Goal: Information Seeking & Learning: Learn about a topic

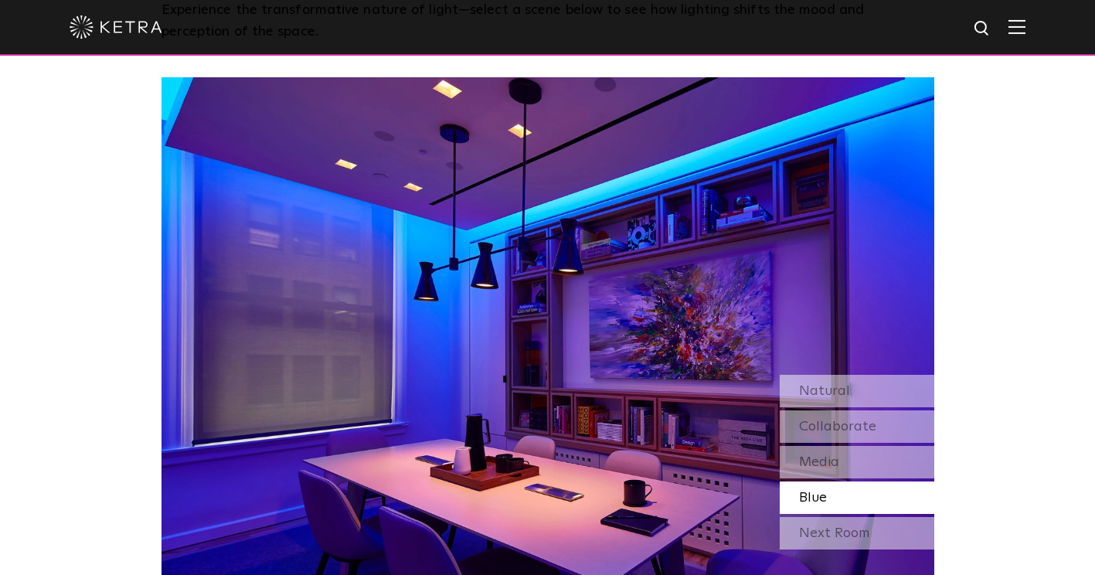
scroll to position [1262, 0]
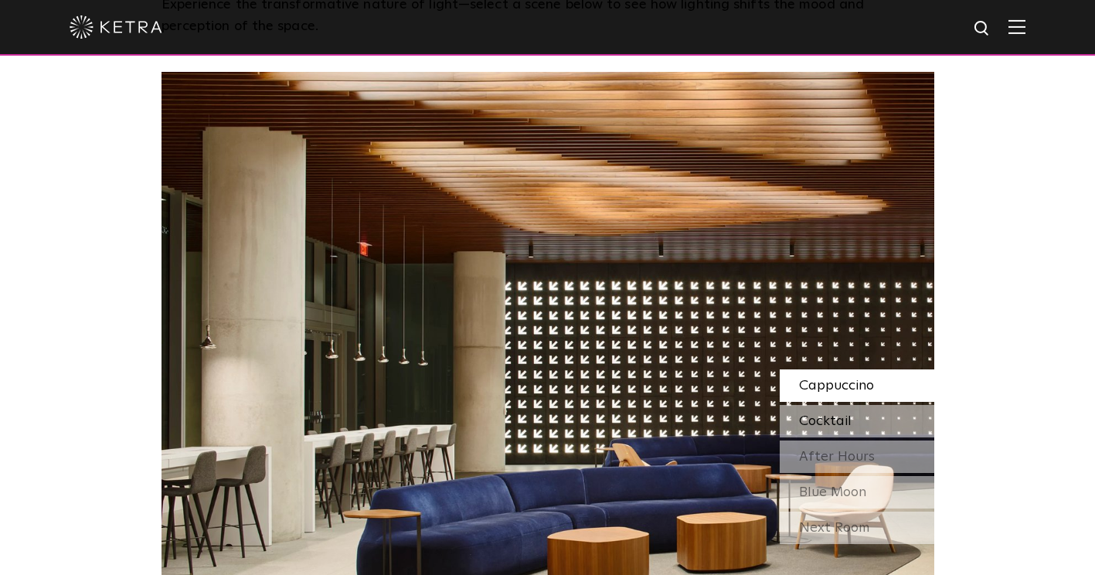
drag, startPoint x: 853, startPoint y: 386, endPoint x: 857, endPoint y: 418, distance: 32.7
click at [857, 418] on div "Cappuccino Cocktail After Hours Blue Moon" at bounding box center [857, 438] width 155 height 139
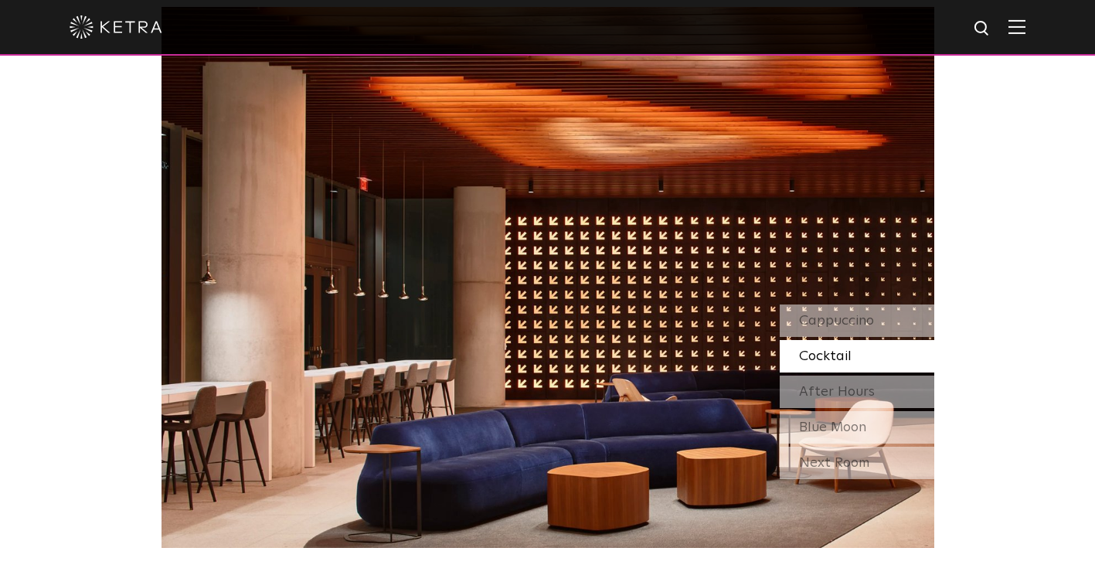
scroll to position [1331, 0]
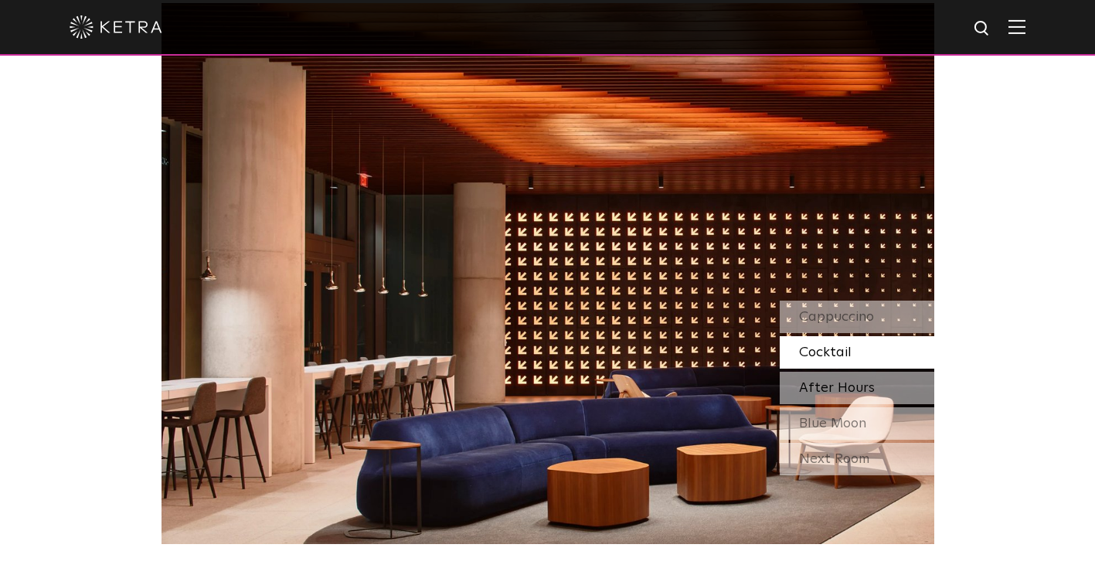
click at [797, 399] on div "After Hours" at bounding box center [857, 388] width 155 height 32
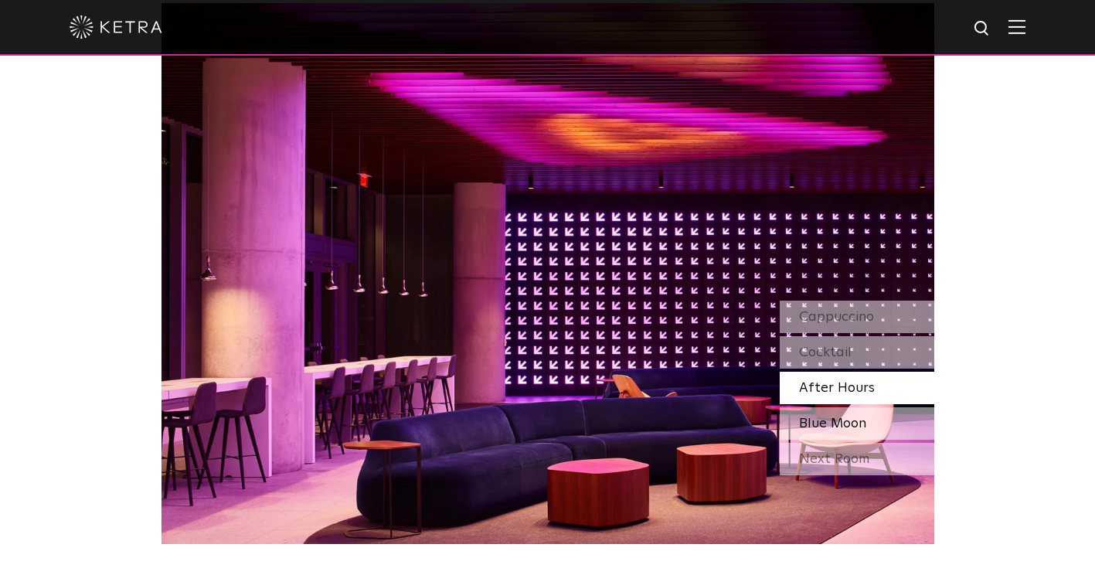
click at [820, 430] on span "Blue Moon" at bounding box center [832, 423] width 67 height 14
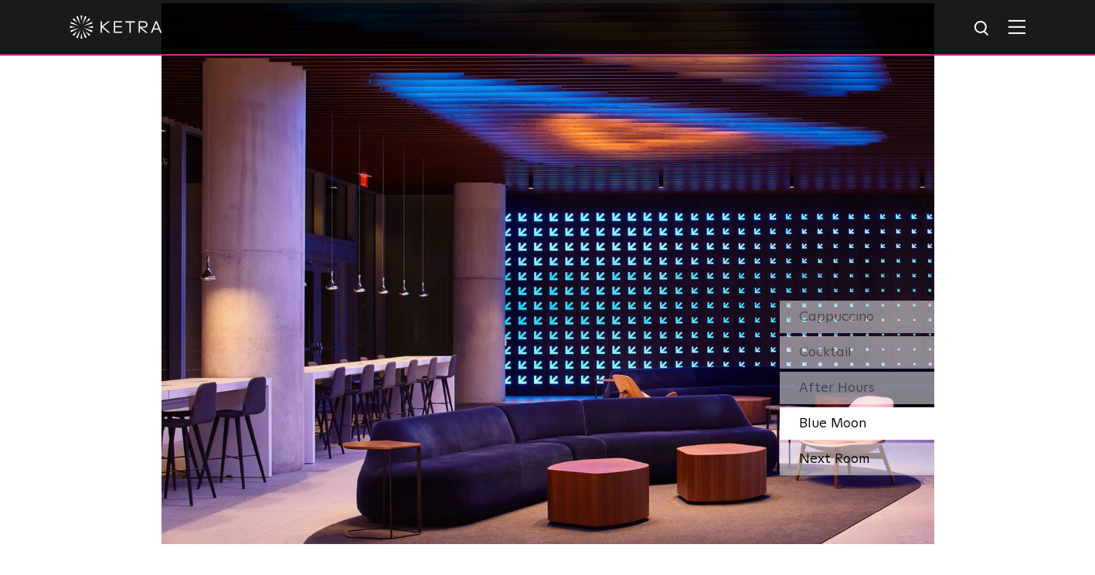
click at [844, 470] on div "Next Room" at bounding box center [857, 459] width 155 height 32
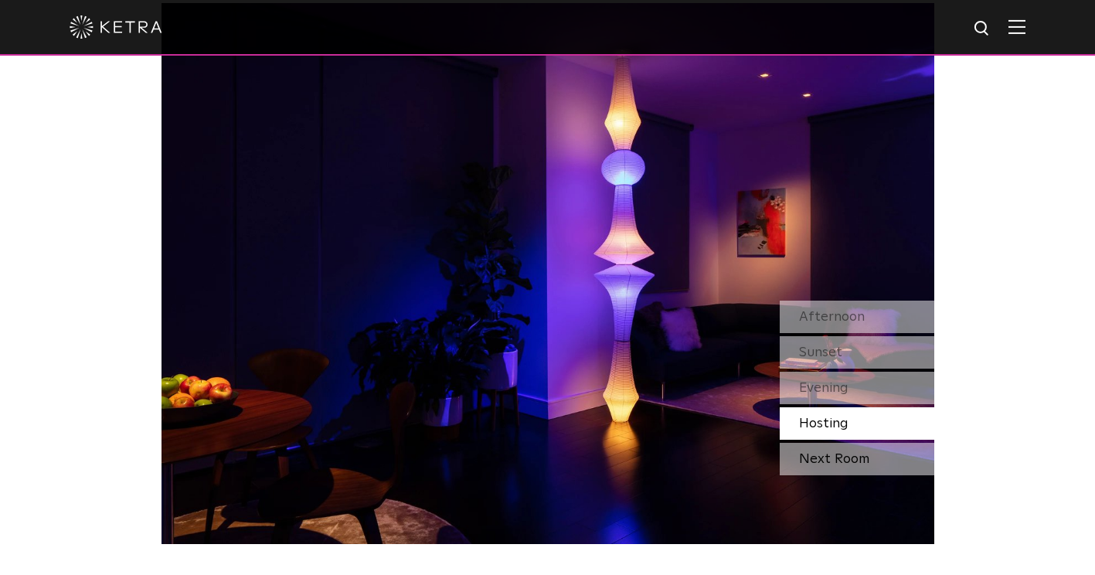
click at [835, 463] on div "Next Room" at bounding box center [857, 459] width 155 height 32
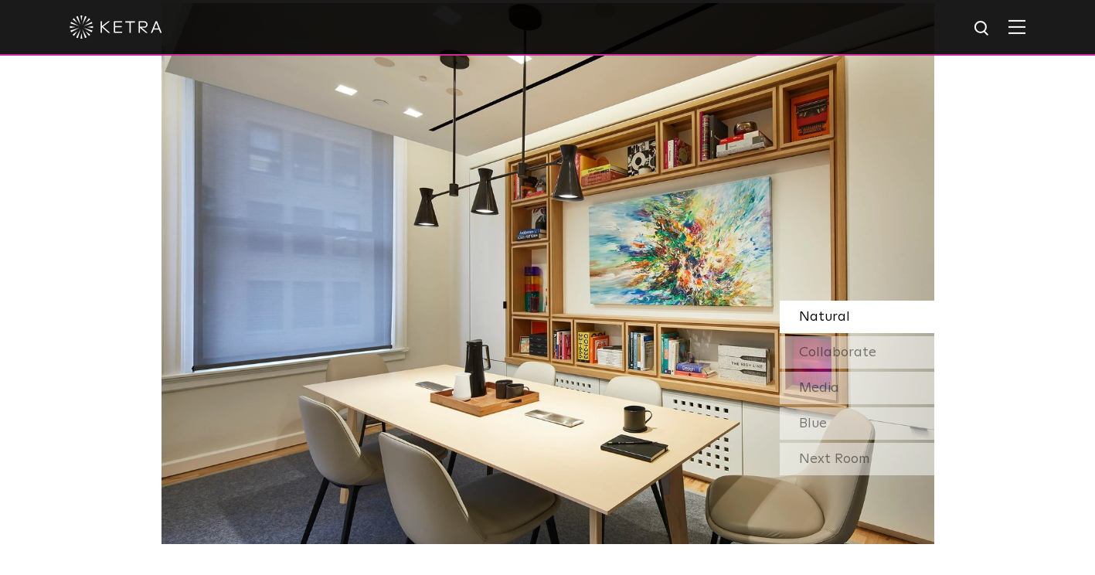
click at [853, 318] on div "Natural" at bounding box center [857, 317] width 155 height 32
click at [853, 359] on span "Collaborate" at bounding box center [837, 352] width 77 height 14
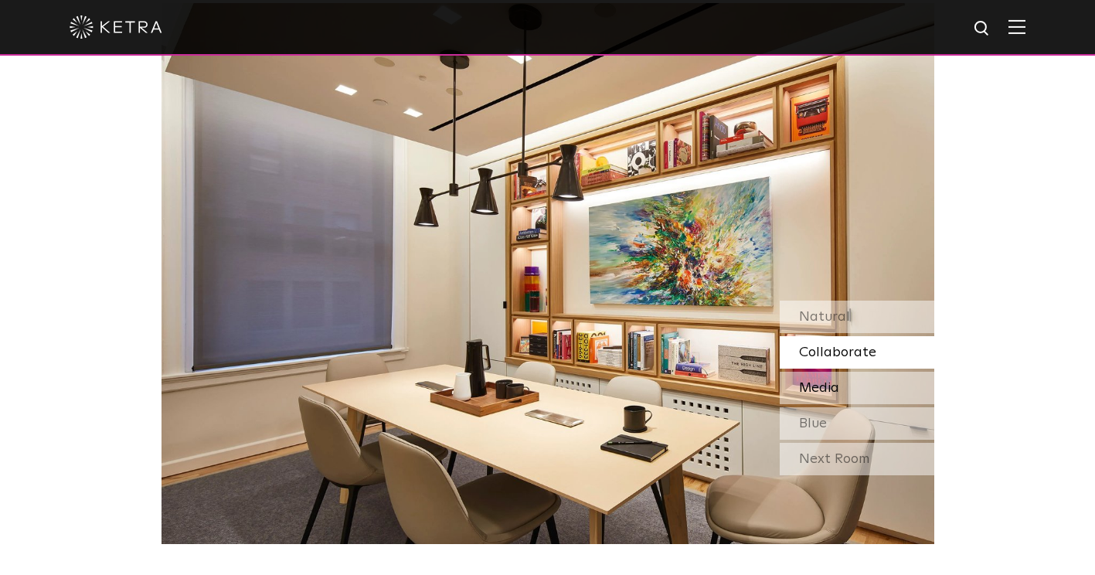
click at [835, 389] on span "Media" at bounding box center [819, 388] width 40 height 14
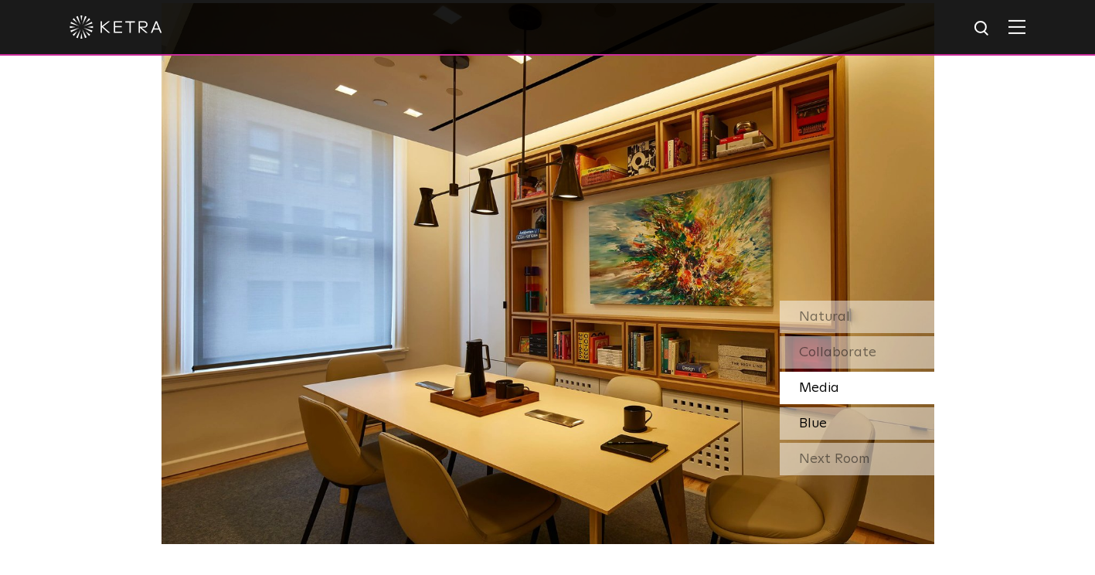
click at [831, 423] on div "Blue" at bounding box center [857, 423] width 155 height 32
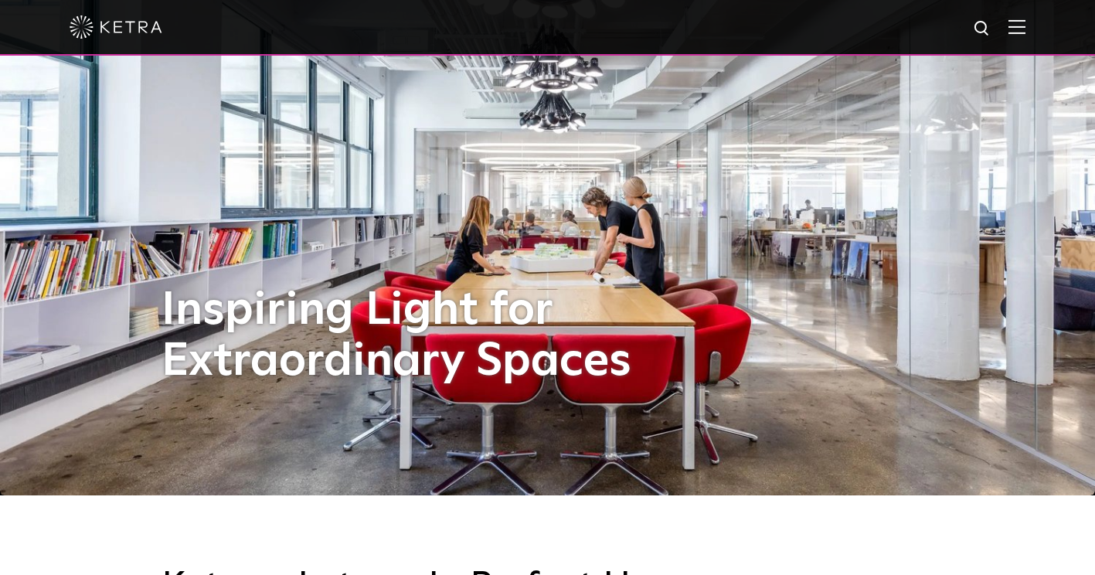
scroll to position [0, 0]
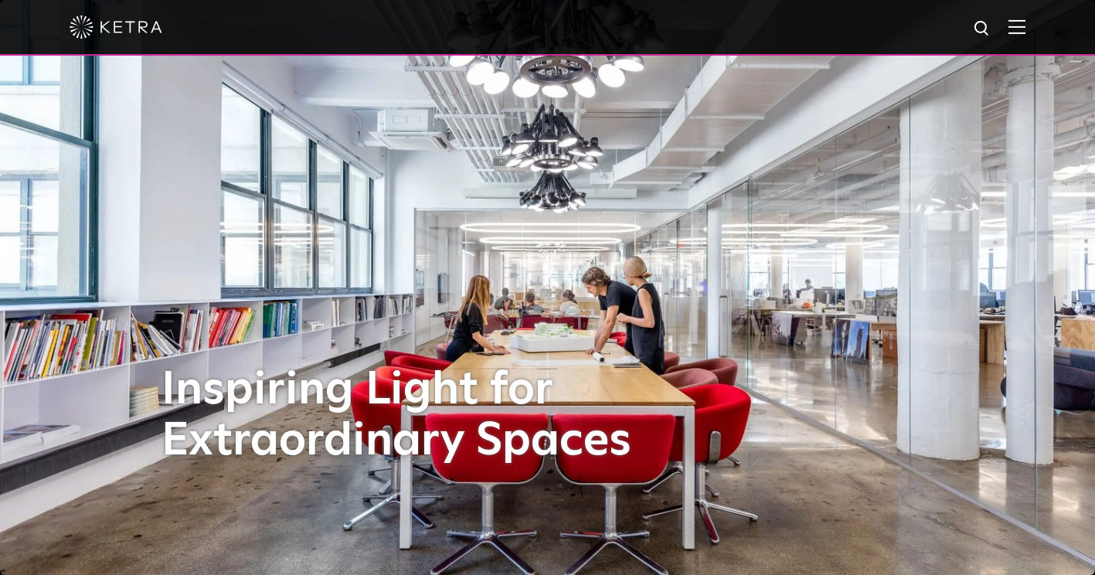
click at [1025, 33] on img at bounding box center [1016, 26] width 17 height 15
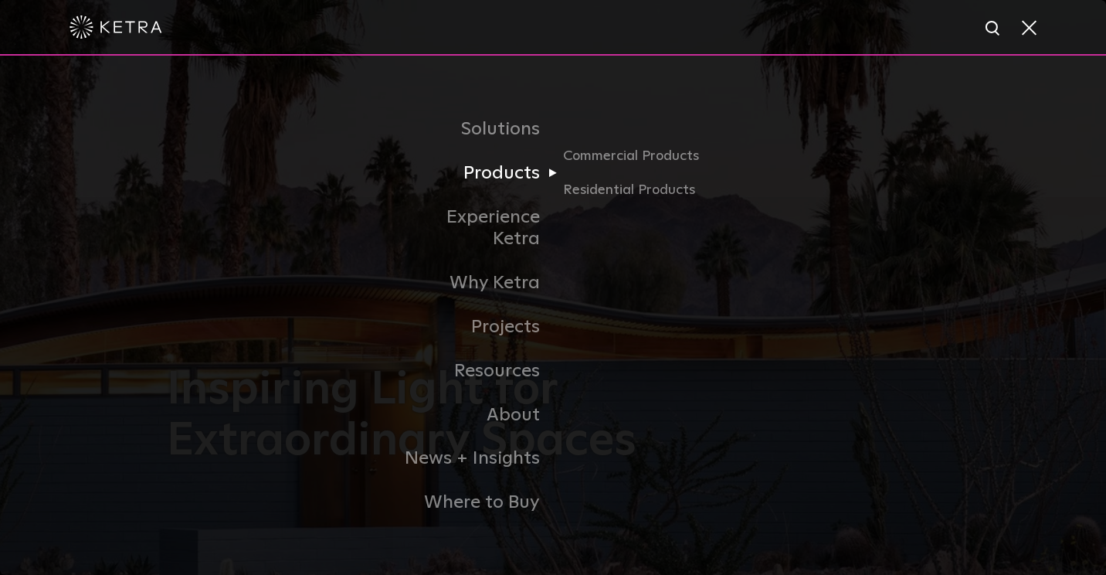
click at [510, 193] on link "Products" at bounding box center [474, 173] width 158 height 44
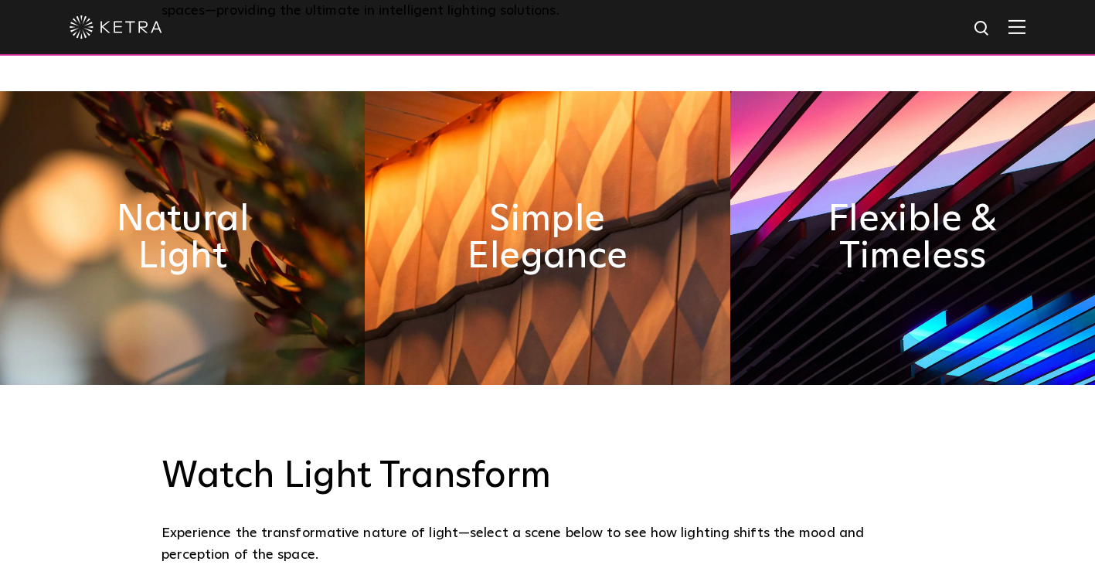
scroll to position [742, 0]
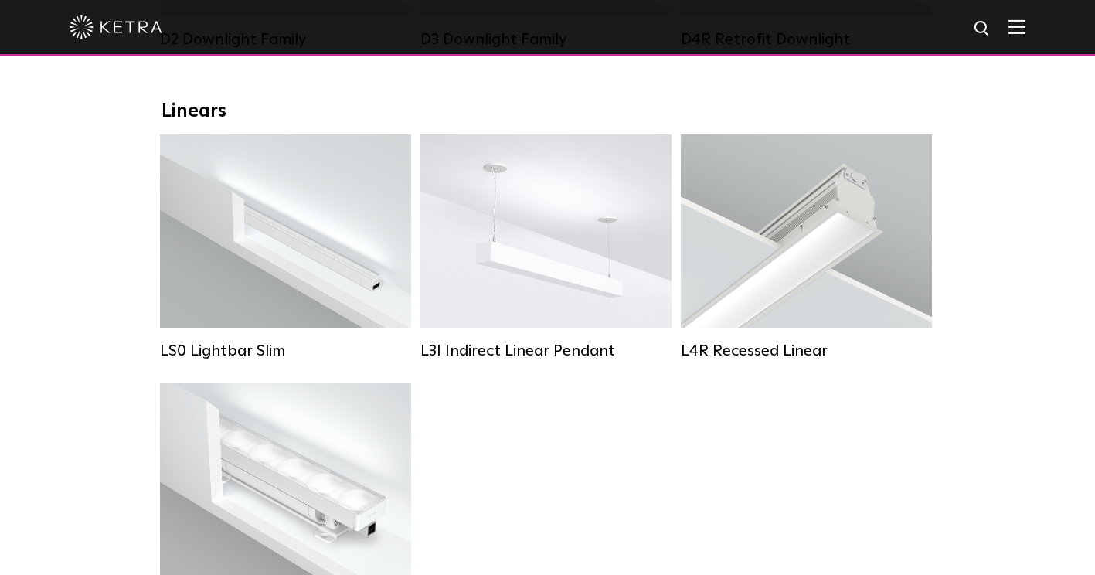
scroll to position [481, 0]
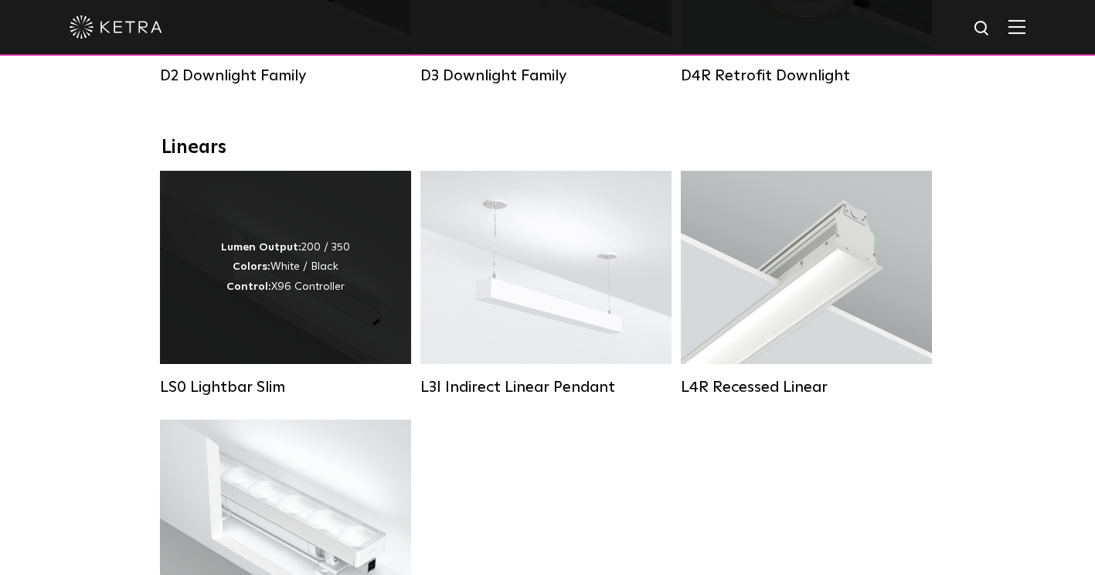
click at [334, 317] on div "Lumen Output: 200 / 350 Colors: White / Black Control: X96 Controller" at bounding box center [285, 267] width 251 height 193
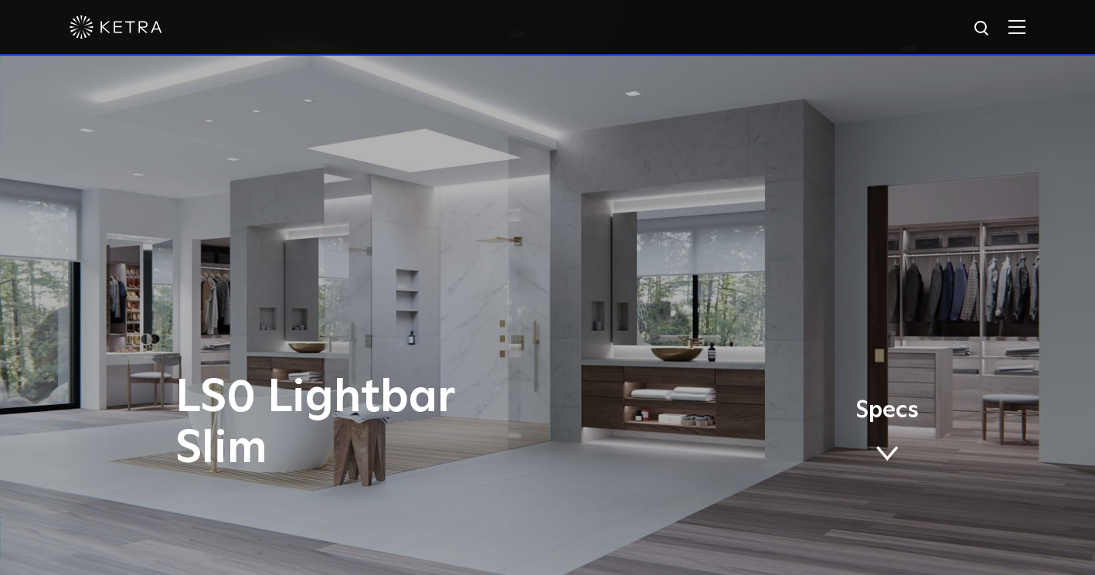
click at [890, 440] on link "Specs" at bounding box center [886, 436] width 63 height 60
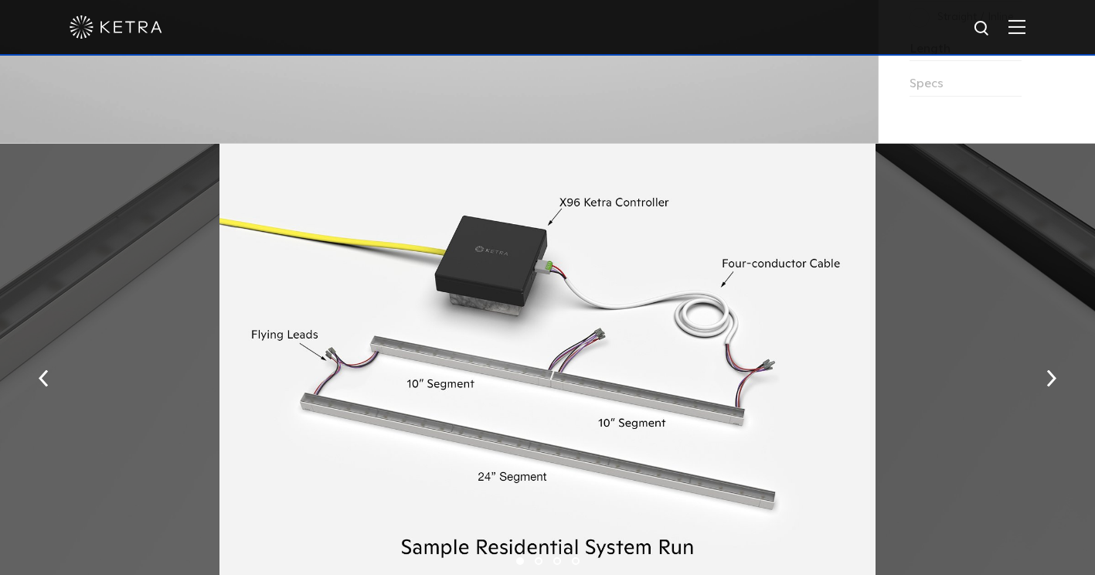
scroll to position [1717, 0]
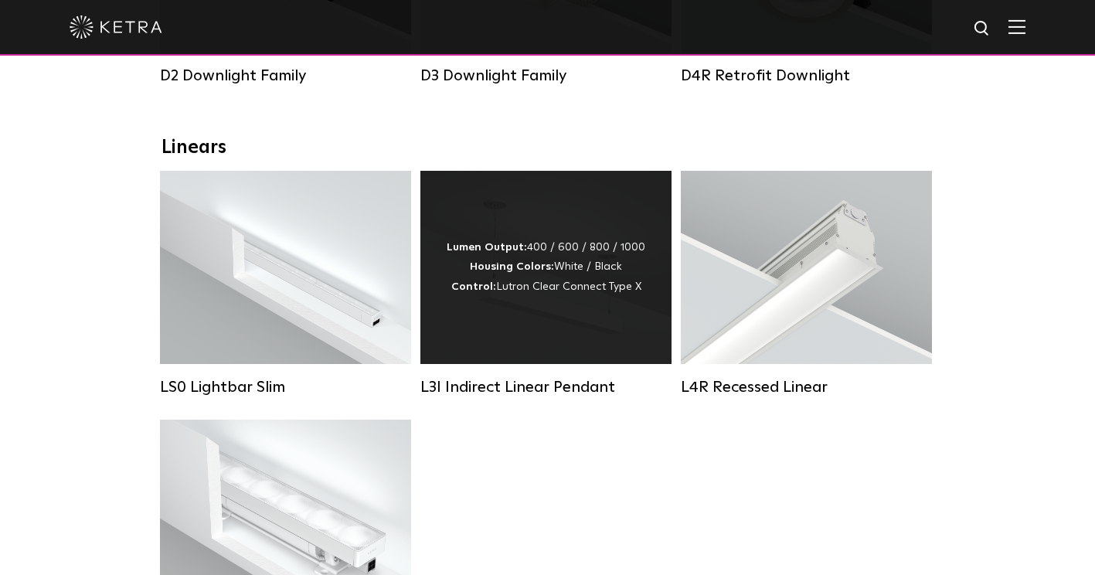
click at [538, 254] on div "Lumen Output: 400 / 600 / 800 / 1000 Housing Colors: White / Black Control: Lut…" at bounding box center [546, 267] width 199 height 59
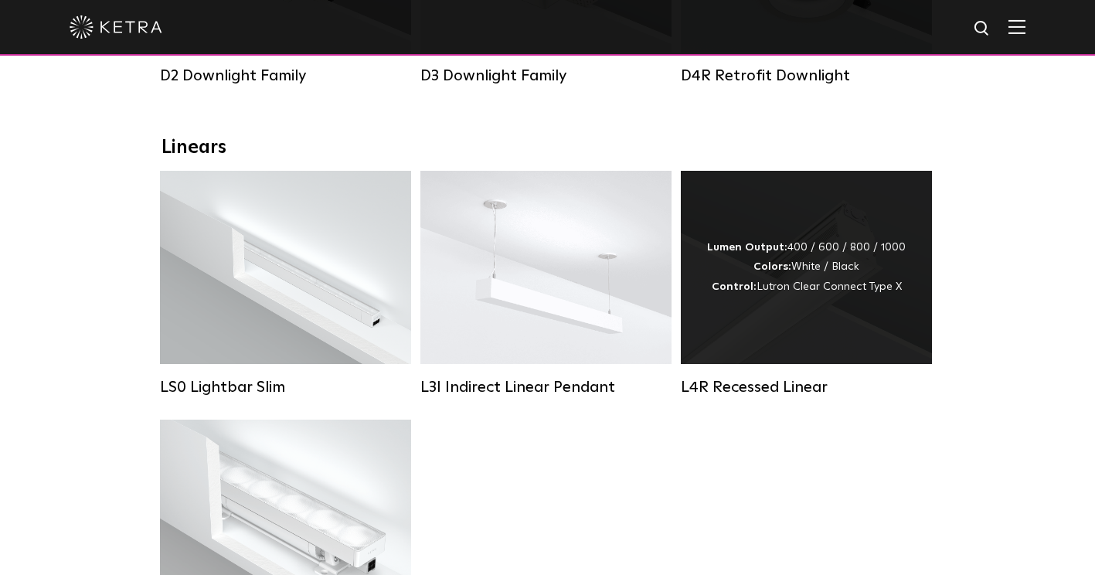
click at [806, 313] on div "Lumen Output: 400 / 600 / 800 / 1000 Colors: White / Black Control: Lutron Clea…" at bounding box center [806, 267] width 251 height 193
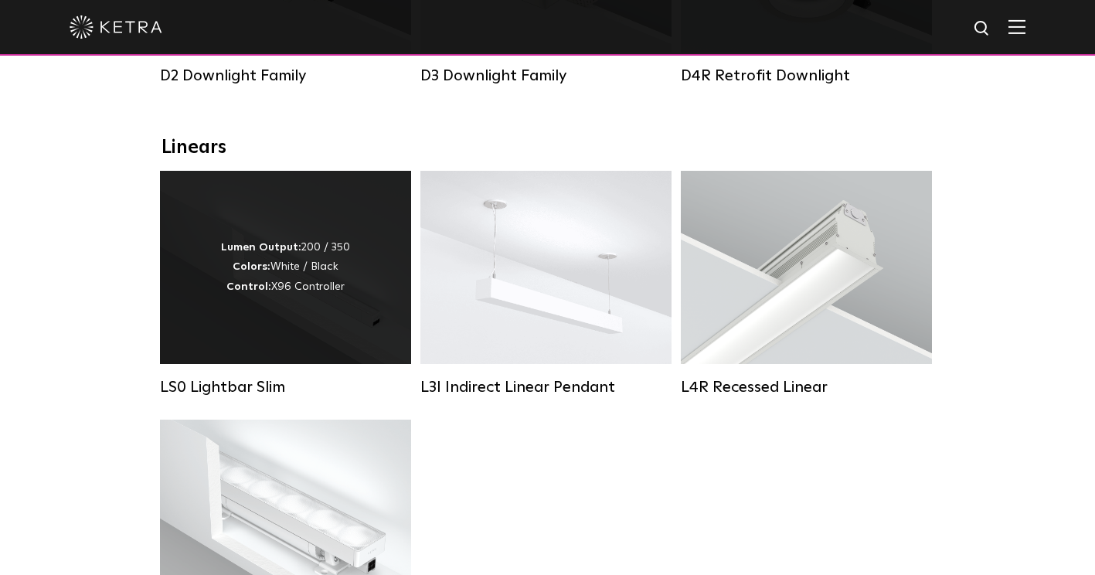
click at [329, 341] on div "Lumen Output: 200 / 350 Colors: White / Black Control: X96 Controller" at bounding box center [285, 267] width 251 height 193
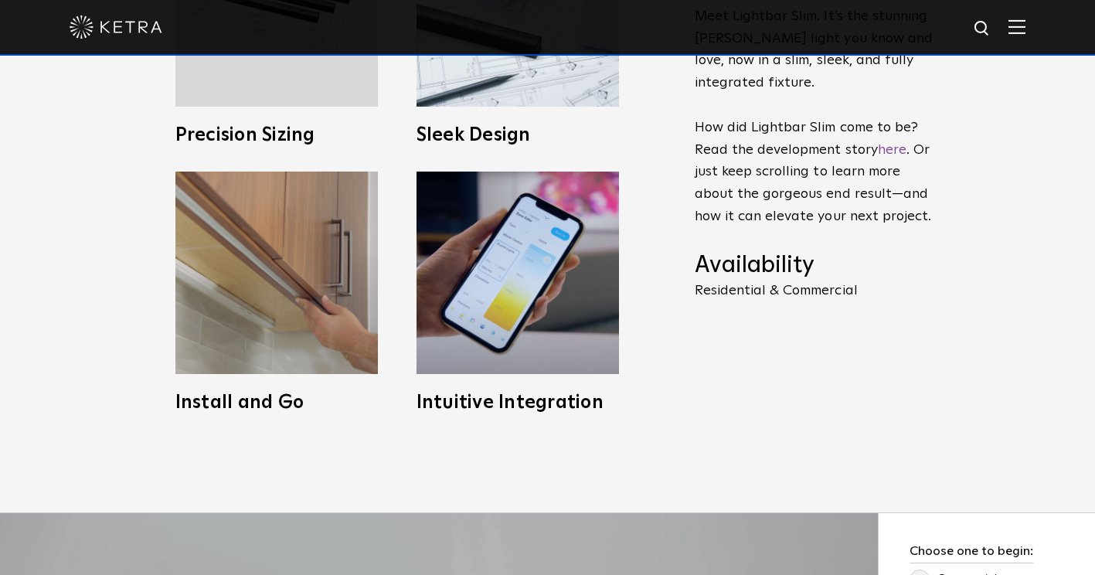
scroll to position [46, 0]
